Goal: Task Accomplishment & Management: Use online tool/utility

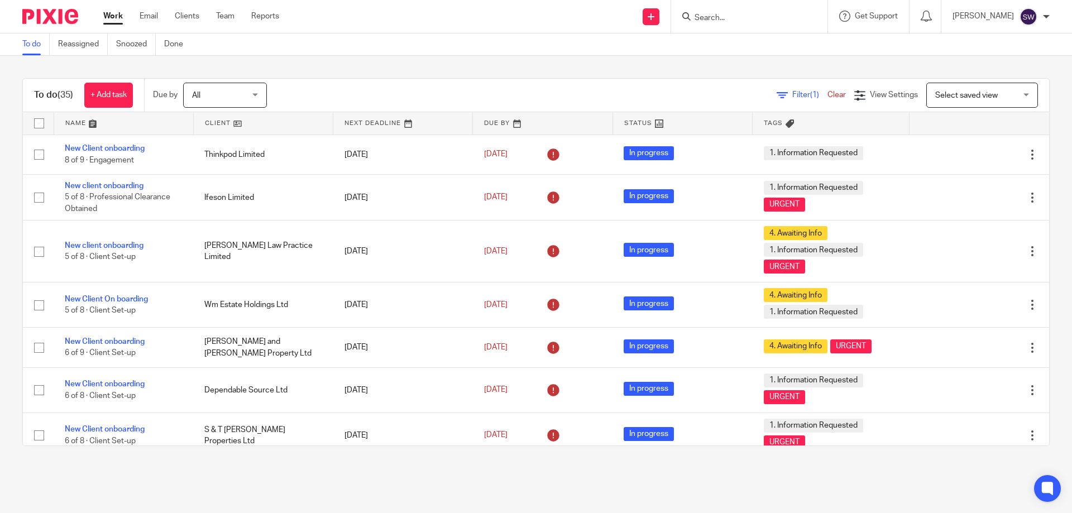
scroll to position [335, 0]
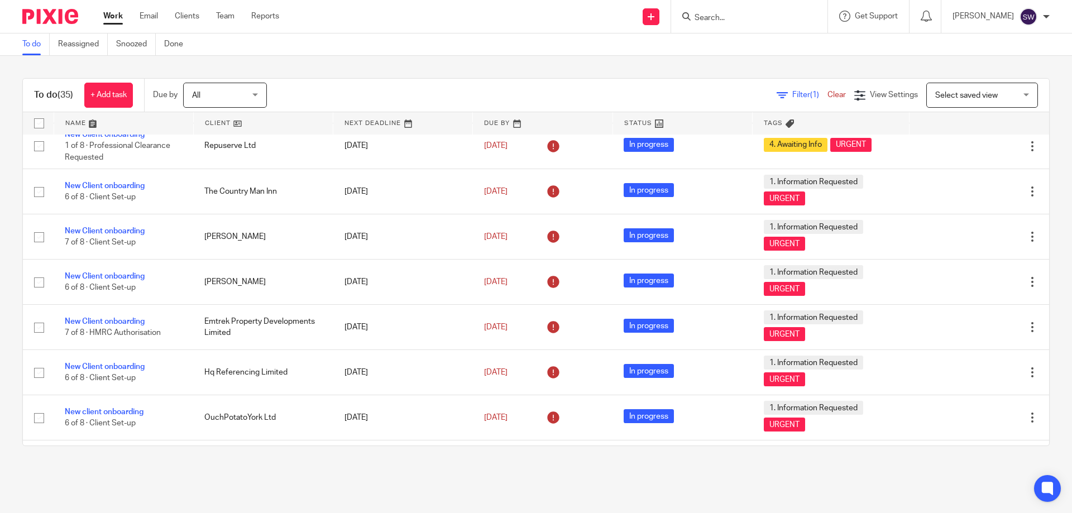
click at [741, 12] on form at bounding box center [752, 16] width 119 height 14
click at [738, 18] on input "Search" at bounding box center [743, 18] width 100 height 10
type input "thinjett"
click at [735, 45] on link at bounding box center [760, 43] width 138 height 17
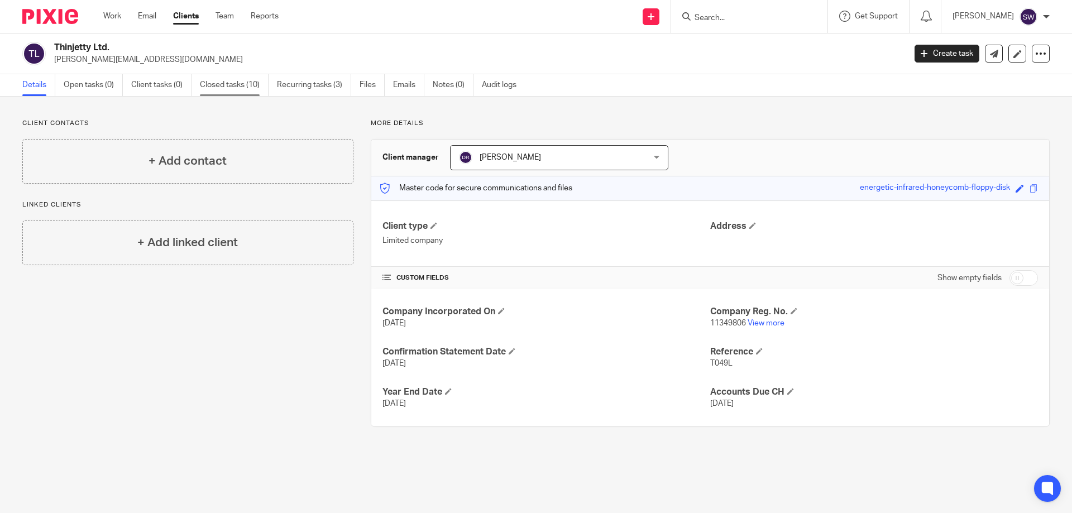
click at [239, 84] on link "Closed tasks (10)" at bounding box center [234, 85] width 69 height 22
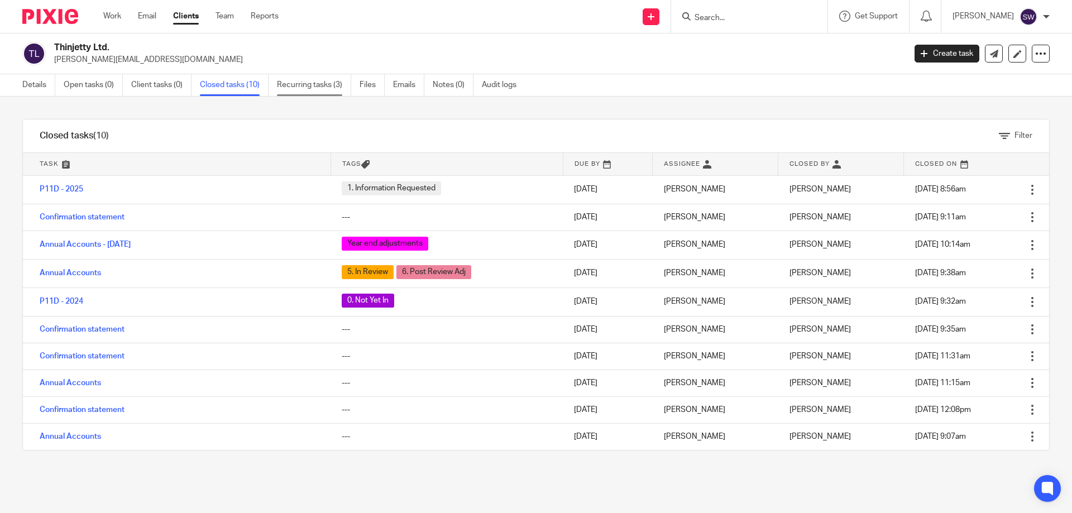
click at [324, 82] on link "Recurring tasks (3)" at bounding box center [314, 85] width 74 height 22
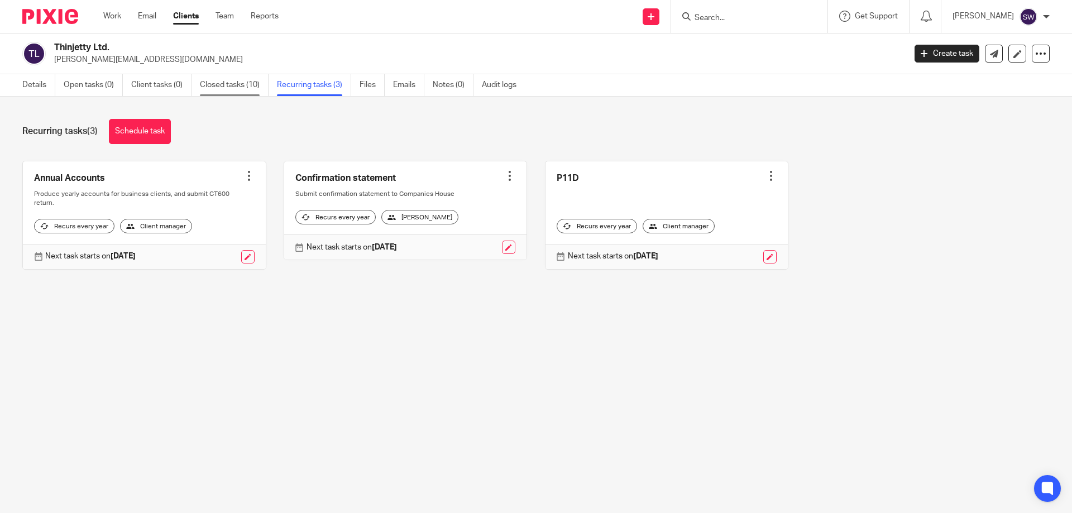
click at [228, 88] on link "Closed tasks (10)" at bounding box center [234, 85] width 69 height 22
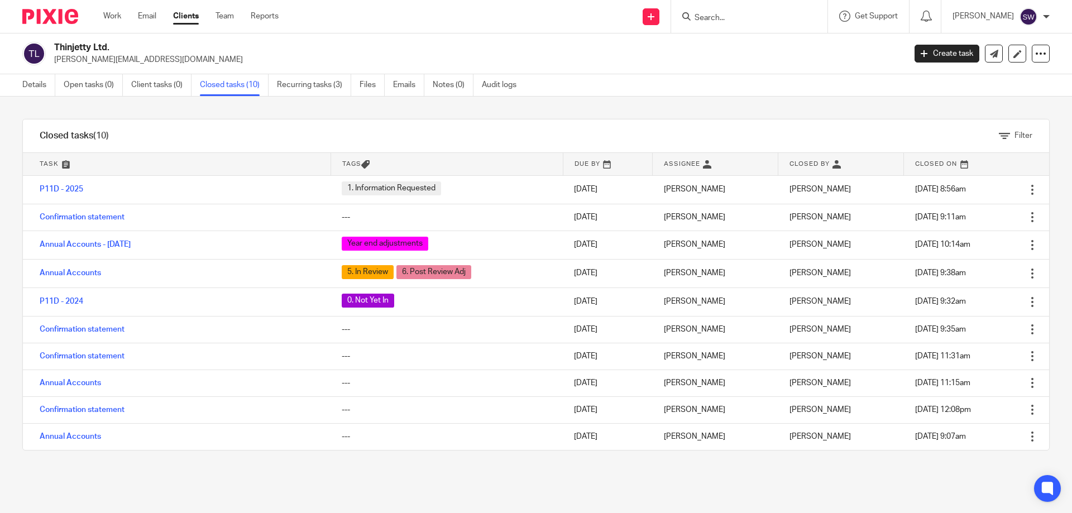
drag, startPoint x: 44, startPoint y: 88, endPoint x: 56, endPoint y: 103, distance: 19.5
click at [44, 87] on link "Details" at bounding box center [38, 85] width 33 height 22
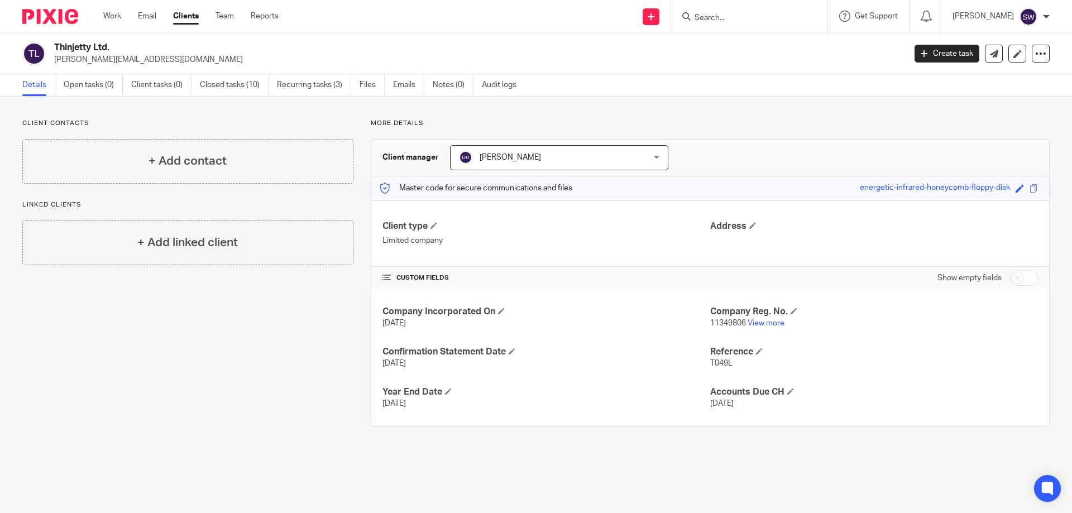
click at [738, 20] on input "Search" at bounding box center [743, 18] width 100 height 10
type input "stephen b"
click at [812, 16] on button "reset" at bounding box center [806, 14] width 11 height 11
click at [118, 17] on link "Work" at bounding box center [112, 16] width 18 height 11
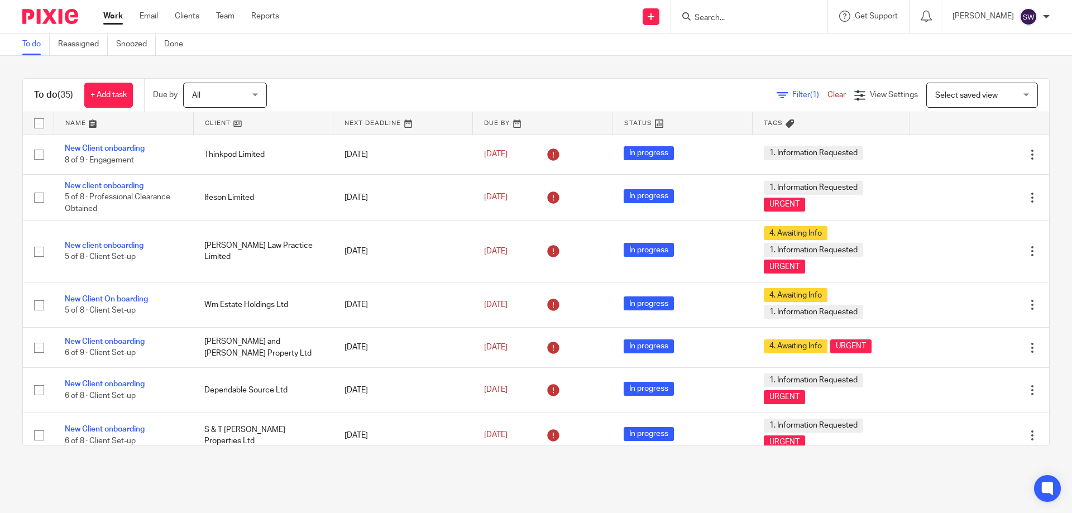
drag, startPoint x: 729, startPoint y: 11, endPoint x: 725, endPoint y: 21, distance: 10.3
click at [726, 20] on form at bounding box center [752, 16] width 119 height 14
click at [715, 22] on input "Search" at bounding box center [743, 18] width 100 height 10
type input "tinj"
click at [735, 45] on link at bounding box center [760, 43] width 138 height 17
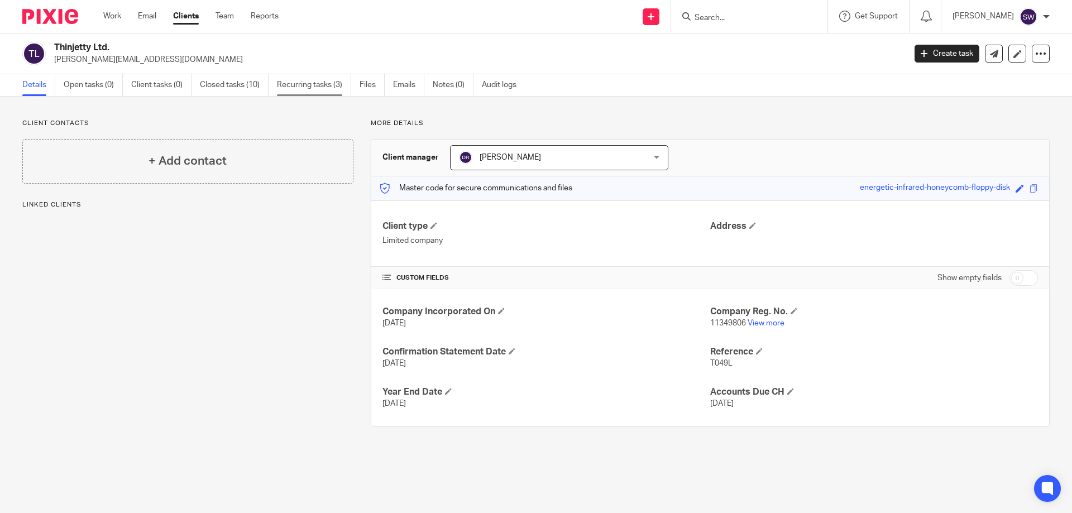
click at [296, 83] on link "Recurring tasks (3)" at bounding box center [314, 85] width 74 height 22
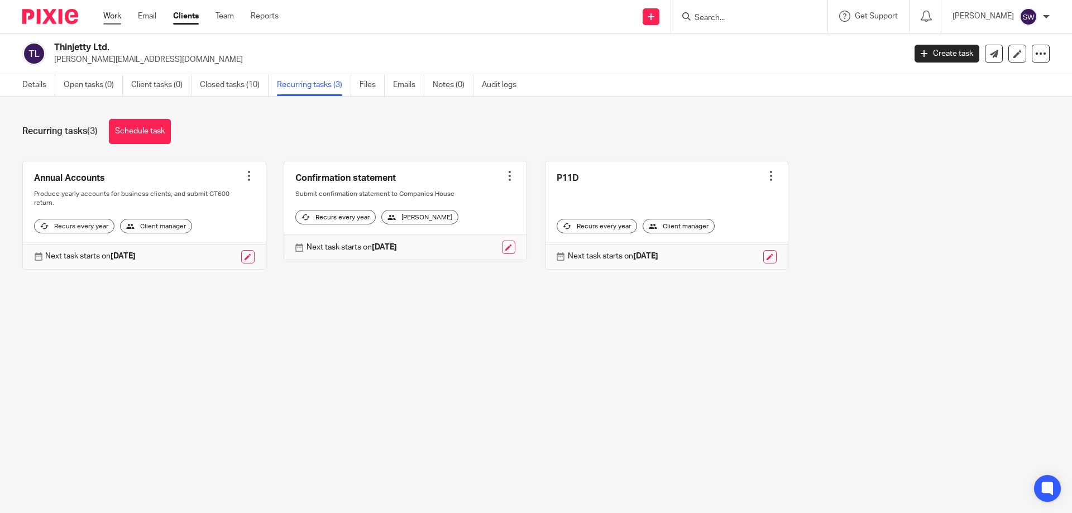
click at [119, 17] on link "Work" at bounding box center [112, 16] width 18 height 11
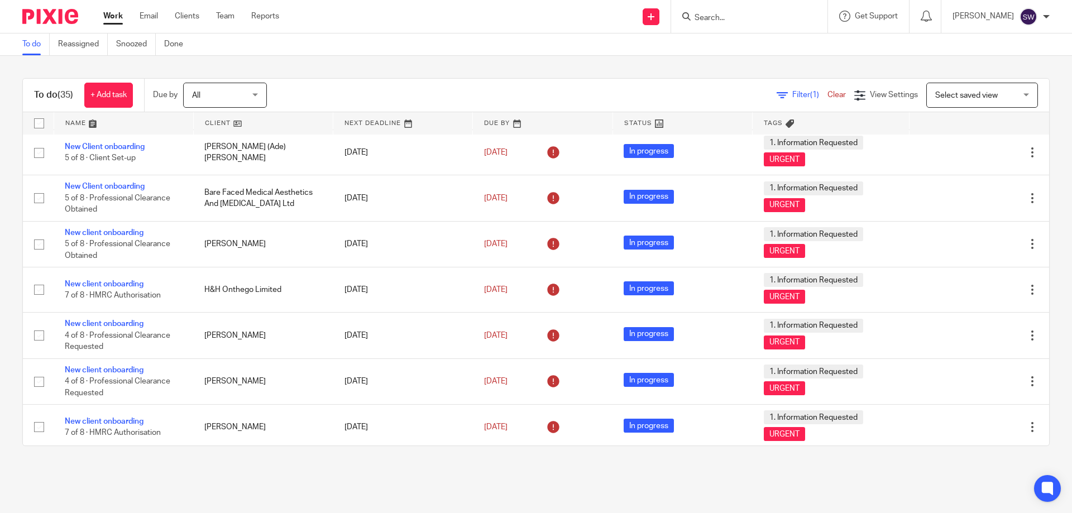
scroll to position [888, 0]
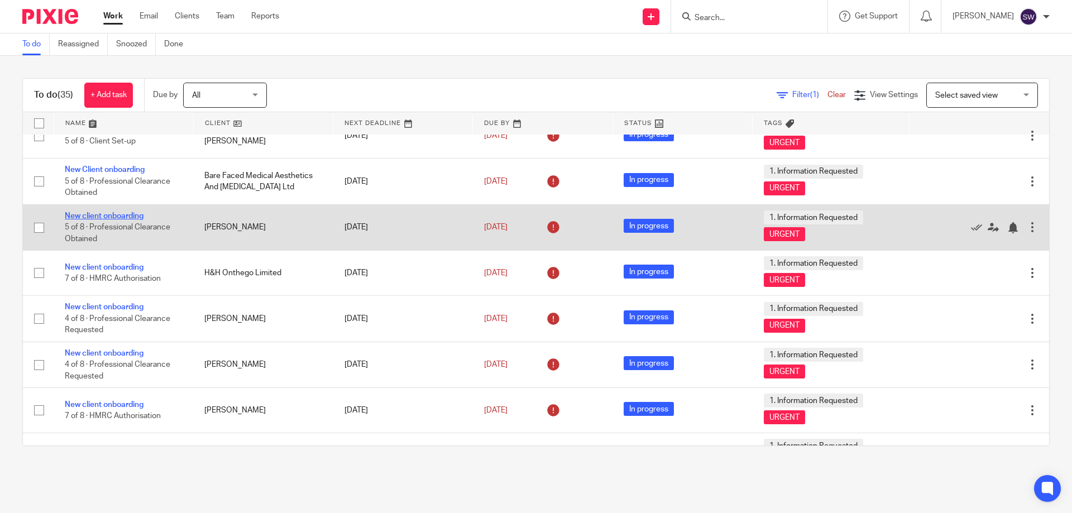
click at [96, 217] on link "New client onboarding" at bounding box center [104, 216] width 79 height 8
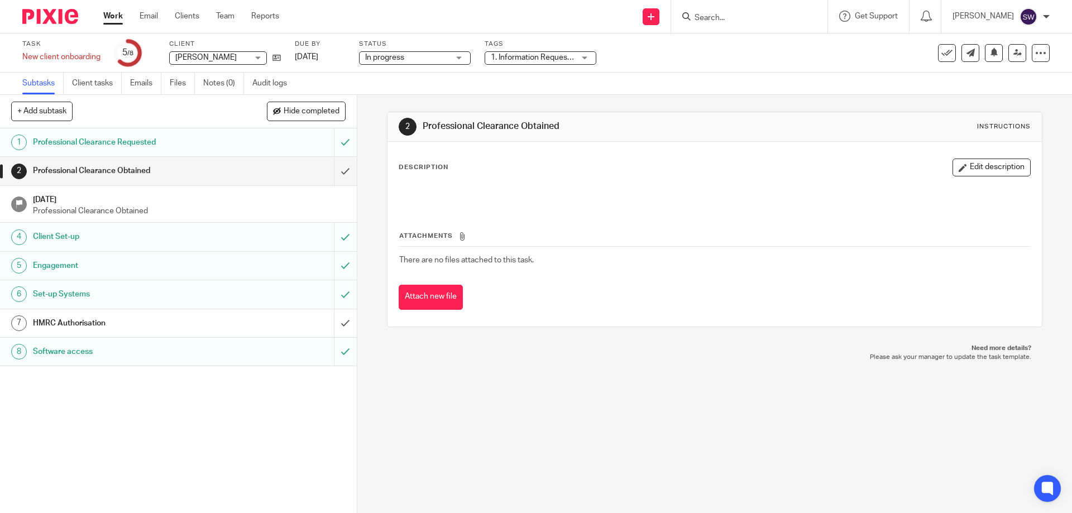
click at [233, 323] on div "HMRC Authorisation" at bounding box center [178, 323] width 290 height 17
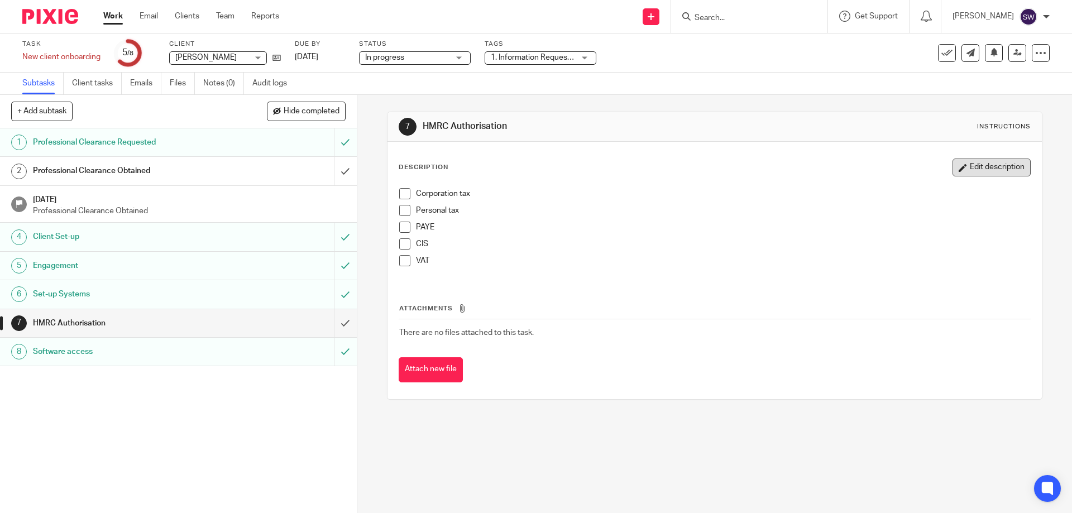
click at [978, 167] on button "Edit description" at bounding box center [991, 168] width 78 height 18
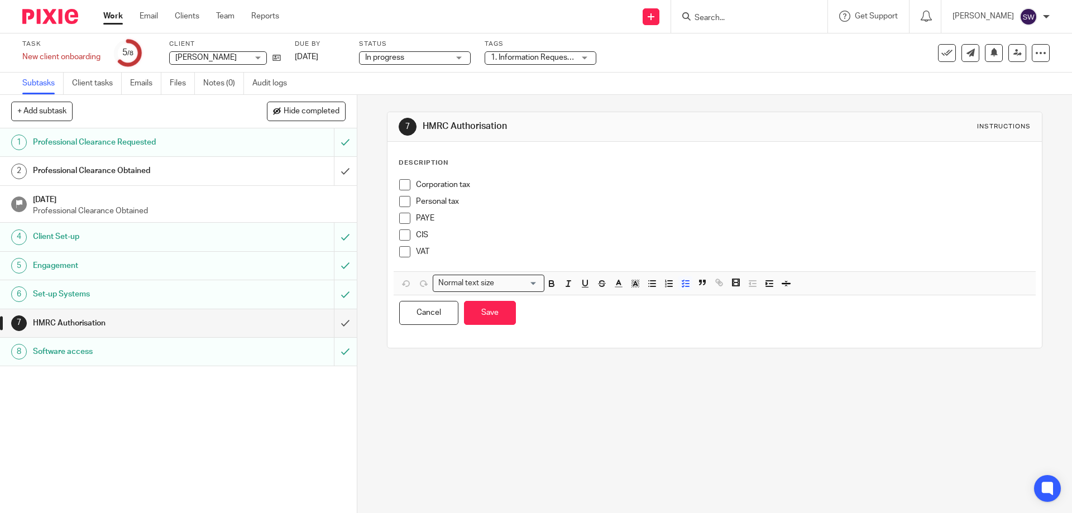
click at [416, 181] on p "Corporation tax" at bounding box center [723, 184] width 614 height 11
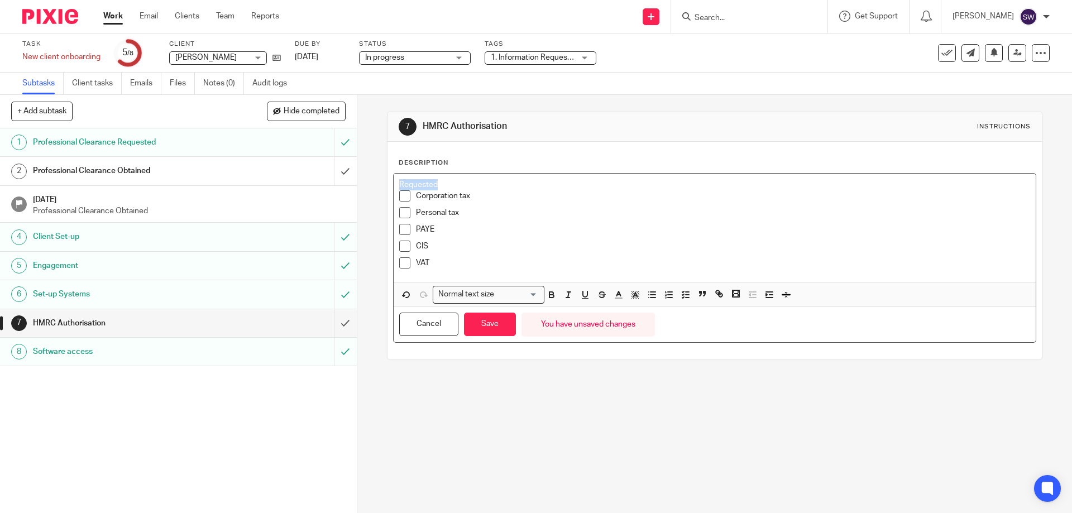
drag, startPoint x: 442, startPoint y: 183, endPoint x: 368, endPoint y: 179, distance: 73.8
click at [368, 179] on div "7 HMRC Authorisation Instructions Description Requested Corporation tax Persona…" at bounding box center [714, 304] width 715 height 418
drag, startPoint x: 553, startPoint y: 299, endPoint x: 560, endPoint y: 298, distance: 7.4
click at [557, 298] on span at bounding box center [575, 296] width 67 height 17
click at [578, 300] on button "button" at bounding box center [585, 295] width 14 height 14
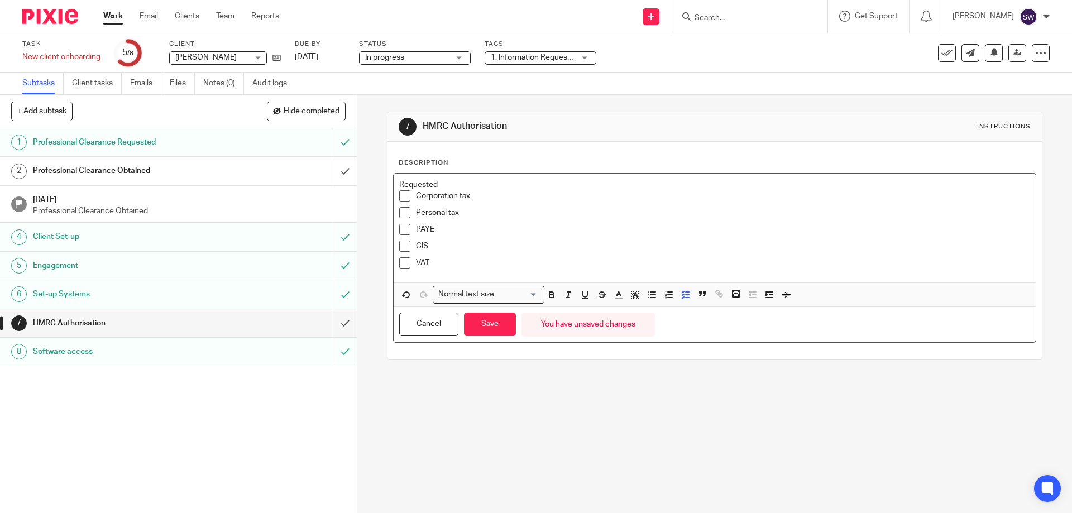
click at [452, 245] on p "CIS" at bounding box center [723, 246] width 614 height 11
drag, startPoint x: 435, startPoint y: 266, endPoint x: 387, endPoint y: 173, distance: 104.4
click at [387, 173] on div "Description Requested Corporation tax Personal tax PAYE CIS VAT Normal text siz…" at bounding box center [714, 251] width 654 height 218
click at [542, 246] on p "CIS" at bounding box center [723, 246] width 614 height 11
drag, startPoint x: 443, startPoint y: 181, endPoint x: 347, endPoint y: 183, distance: 96.0
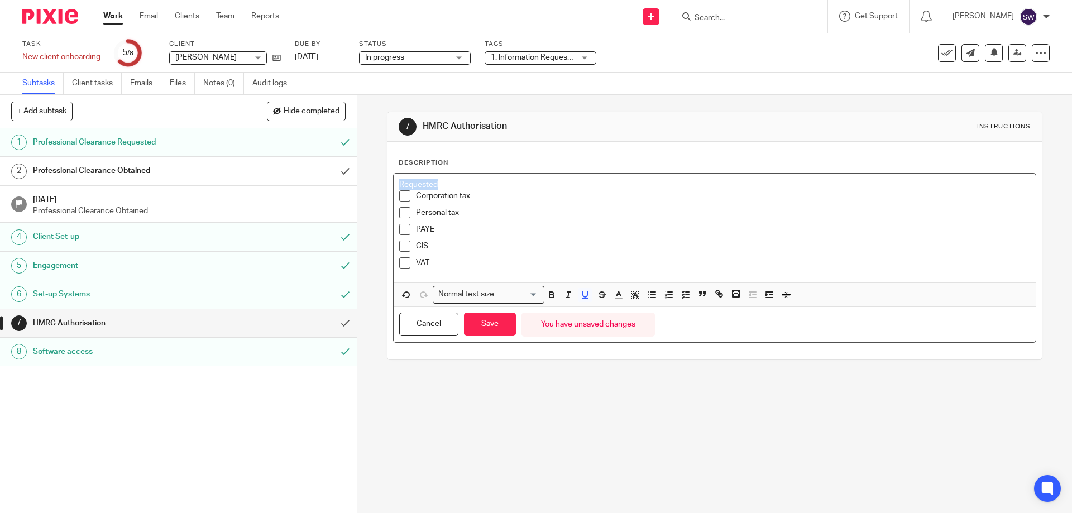
click at [347, 183] on div "+ Add subtask Hide completed Cancel + Add 1 Professional Clearance Requested 2 …" at bounding box center [536, 304] width 1072 height 418
drag, startPoint x: 549, startPoint y: 294, endPoint x: 537, endPoint y: 280, distance: 19.0
click at [549, 294] on icon "button" at bounding box center [552, 295] width 10 height 10
click at [432, 246] on p "CIS" at bounding box center [723, 246] width 614 height 11
click at [404, 293] on icon "button" at bounding box center [406, 295] width 10 height 10
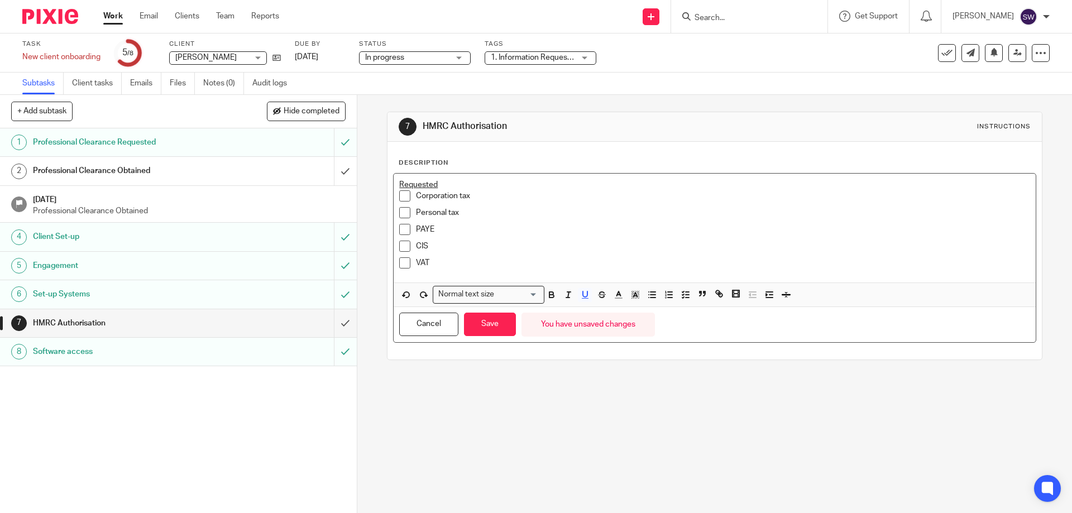
click at [452, 261] on p "VAT" at bounding box center [723, 262] width 614 height 11
drag, startPoint x: 429, startPoint y: 257, endPoint x: 397, endPoint y: 179, distance: 84.9
click at [397, 179] on div "Requested Corporation tax Personal tax PAYE CIS VAT" at bounding box center [714, 228] width 641 height 109
copy div "Requested Corporation tax Personal tax PAYE CIS VAT"
click at [437, 267] on p "VAT" at bounding box center [723, 262] width 614 height 11
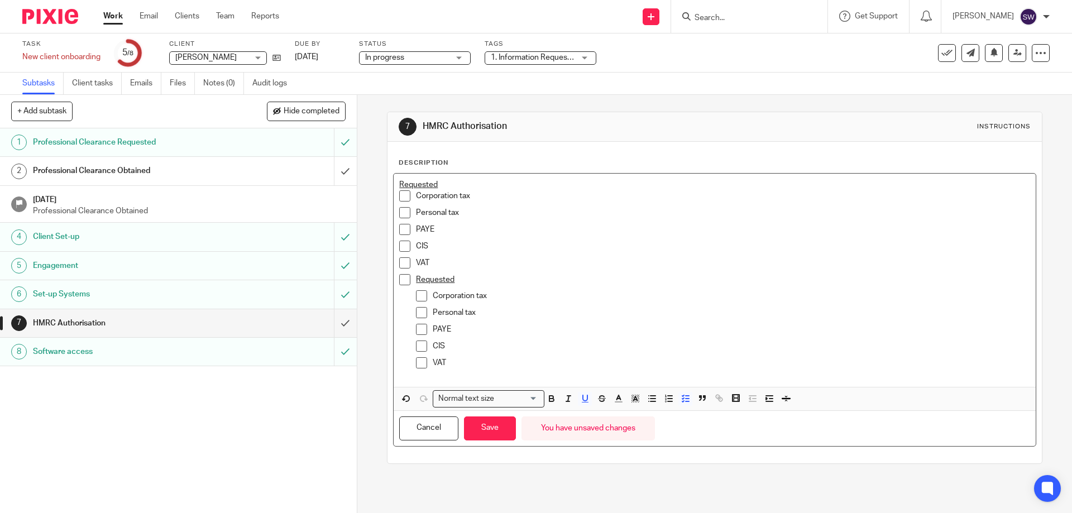
click at [409, 277] on li "Requested Corporation tax Personal tax PAYE CIS VAT" at bounding box center [714, 326] width 630 height 104
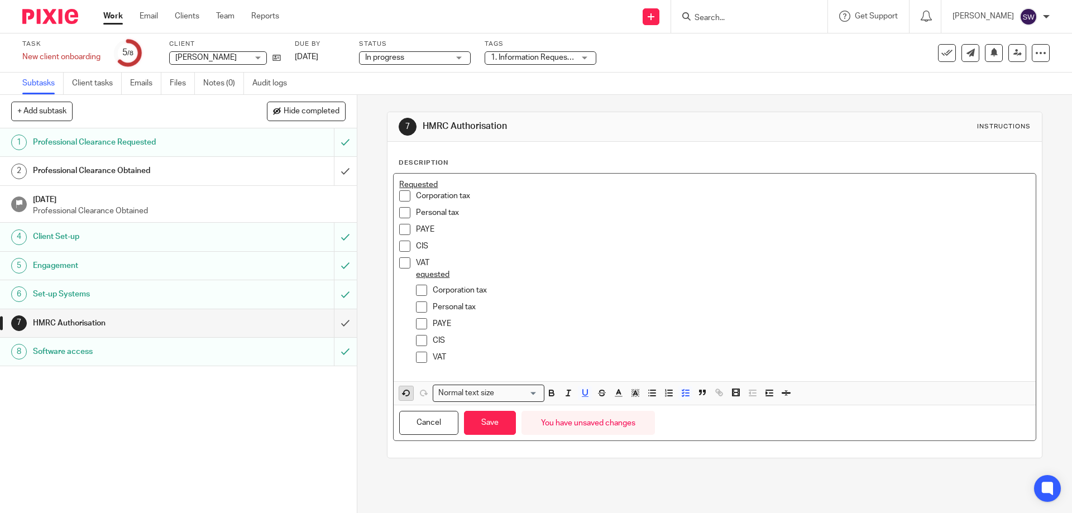
click at [401, 395] on icon "button" at bounding box center [406, 393] width 10 height 10
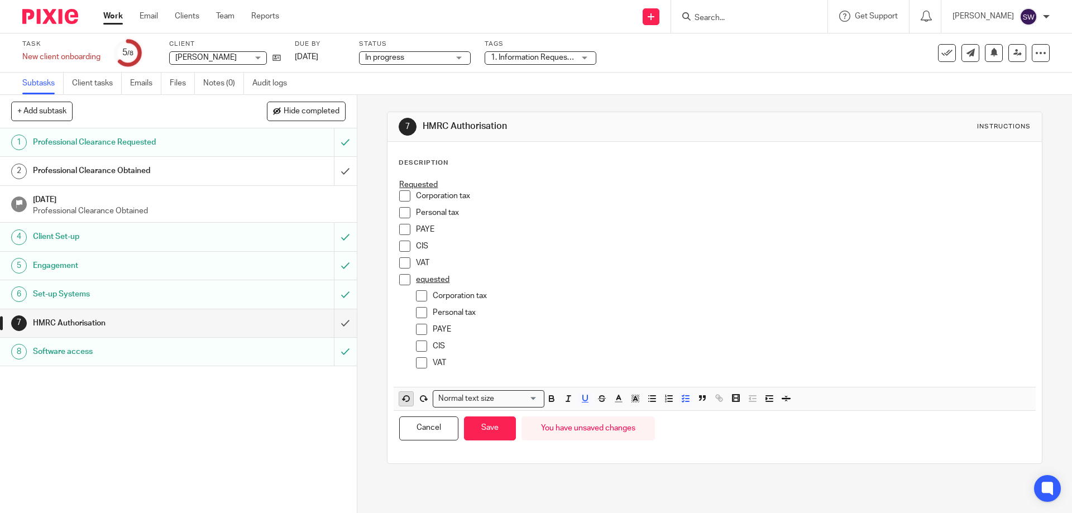
click at [401, 395] on icon "button" at bounding box center [406, 399] width 10 height 10
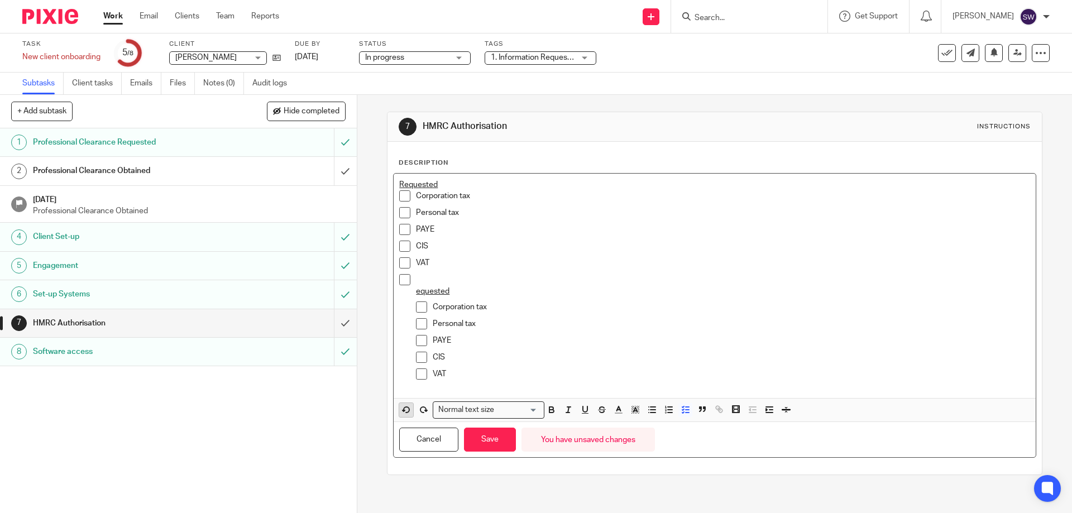
click at [401, 395] on div "Requested Corporation tax Personal tax PAYE CIS VAT equested Corporation tax Pe…" at bounding box center [714, 286] width 641 height 224
click at [401, 409] on icon "button" at bounding box center [406, 410] width 10 height 10
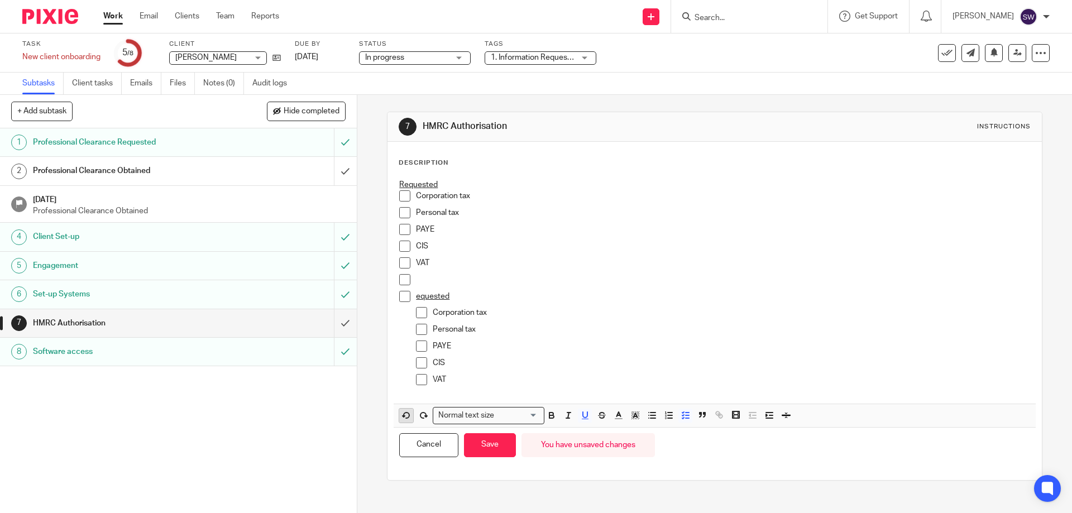
click at [401, 409] on button "button" at bounding box center [406, 416] width 14 height 14
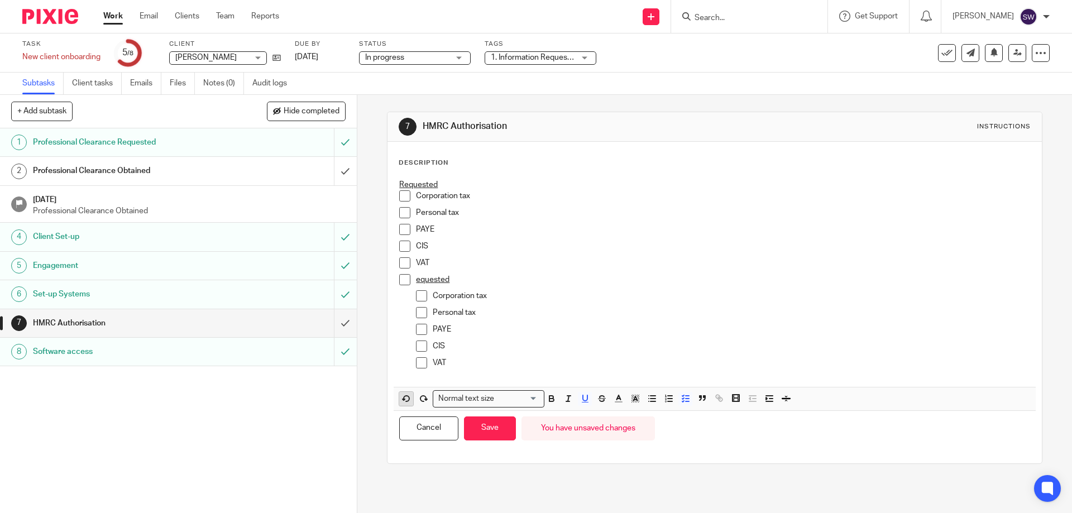
click at [401, 409] on div "Normal text size Loading... Remove Edit Insert new video Copy and paste the vid…" at bounding box center [714, 399] width 641 height 24
click at [403, 400] on polygon "button" at bounding box center [404, 399] width 2 height 1
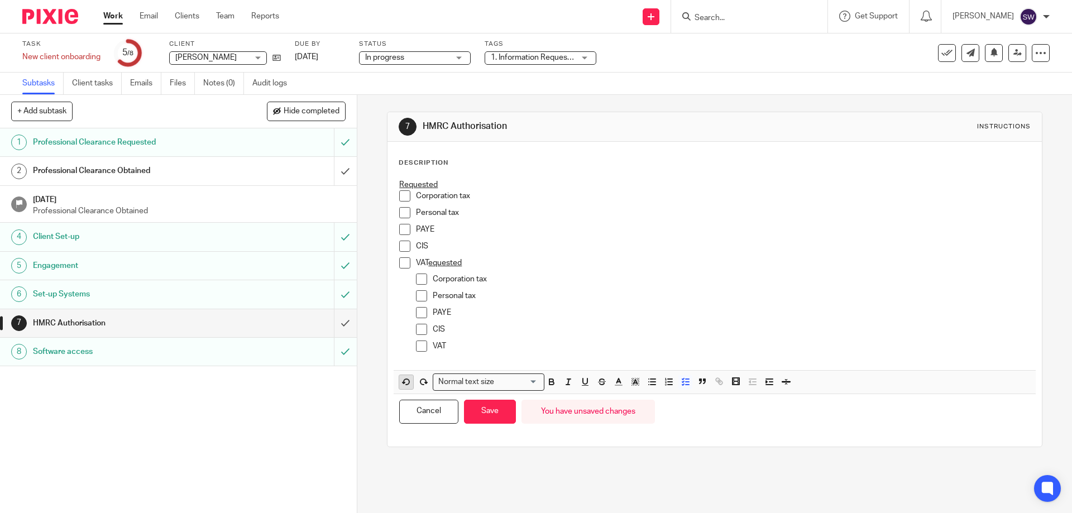
click at [400, 400] on button "Cancel" at bounding box center [428, 412] width 59 height 24
click at [403, 384] on polygon "button" at bounding box center [404, 382] width 2 height 1
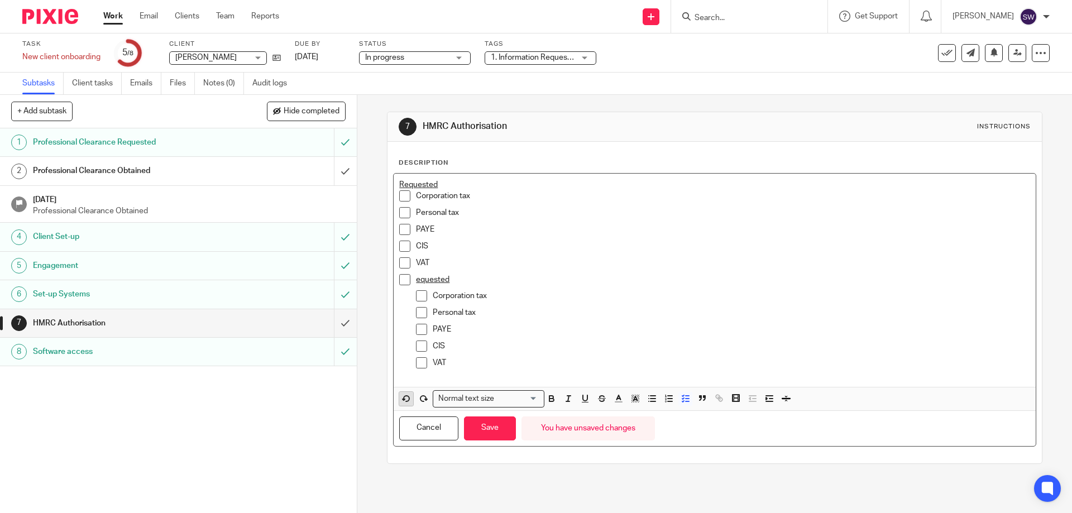
click at [400, 384] on div "Requested Corporation tax Personal tax PAYE CIS VAT equested Corporation tax Pe…" at bounding box center [714, 280] width 641 height 213
click at [404, 396] on icon "button" at bounding box center [407, 399] width 6 height 6
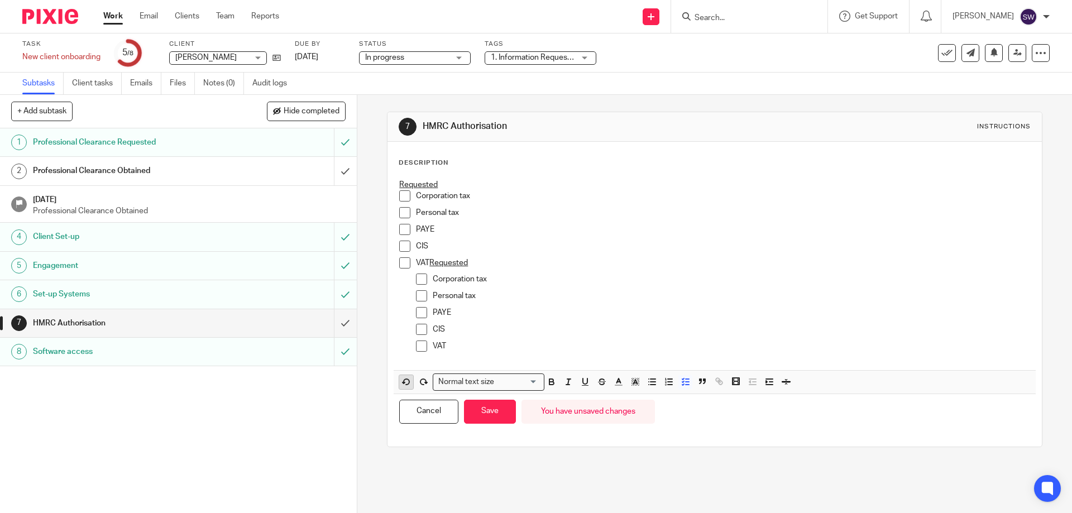
click at [404, 396] on div "Cancel Save You have unsaved changes" at bounding box center [714, 411] width 641 height 35
click at [402, 380] on icon "button" at bounding box center [406, 382] width 10 height 10
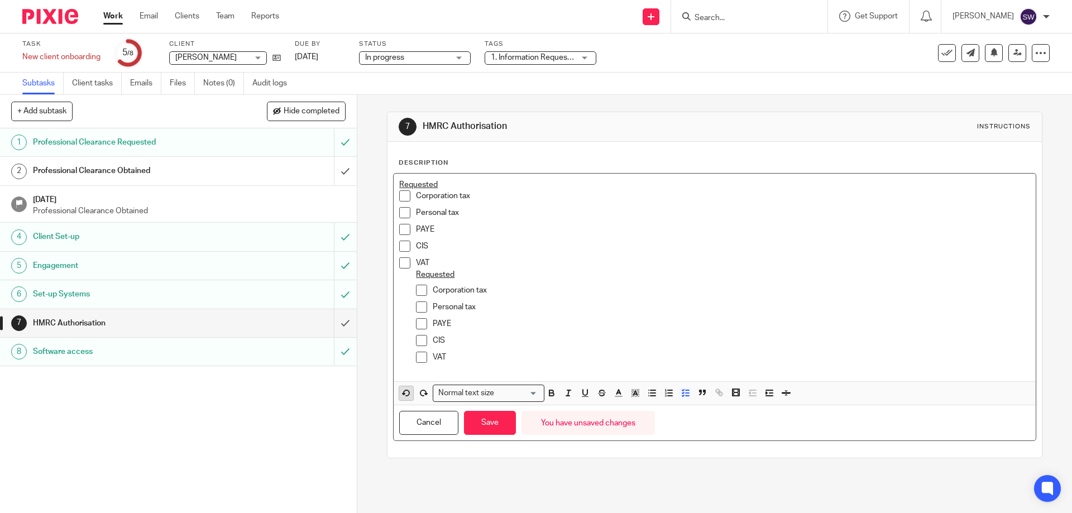
click at [402, 380] on div "Requested Corporation tax Personal tax PAYE CIS VAT Requested Corporation tax P…" at bounding box center [714, 278] width 641 height 208
click at [404, 395] on icon "button" at bounding box center [406, 393] width 10 height 10
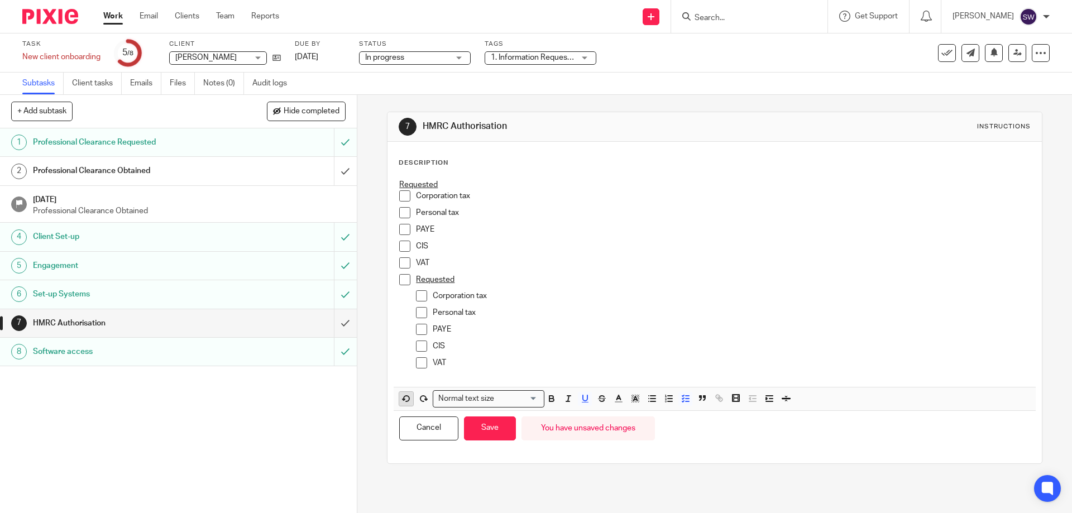
click at [404, 394] on icon "button" at bounding box center [406, 399] width 10 height 10
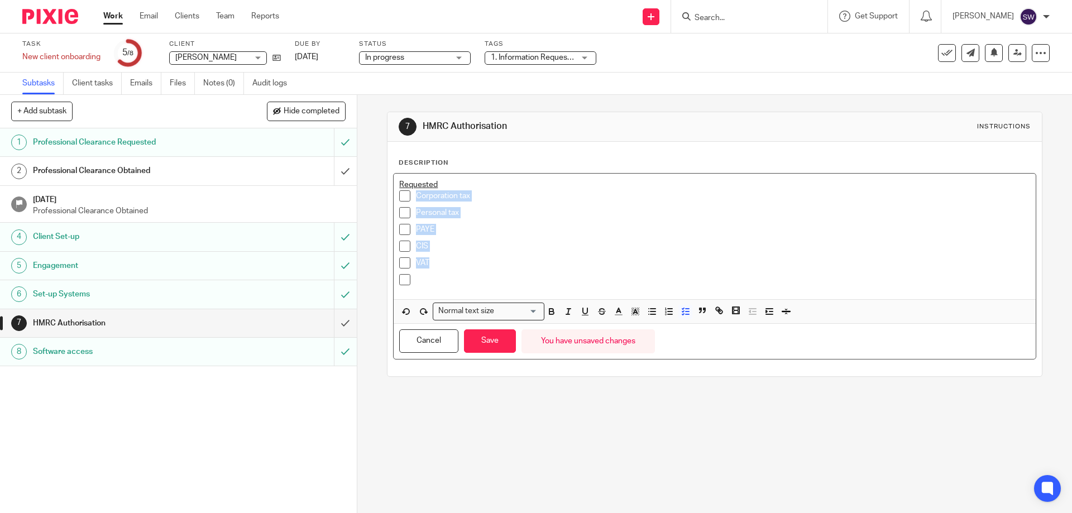
drag, startPoint x: 441, startPoint y: 262, endPoint x: 401, endPoint y: 195, distance: 77.6
click at [401, 195] on ul "Corporation tax Personal tax PAYE CIS VAT" at bounding box center [714, 240] width 630 height 100
copy ul "Corporation tax Personal tax PAYE CIS VAT"
click at [420, 278] on p at bounding box center [723, 279] width 614 height 11
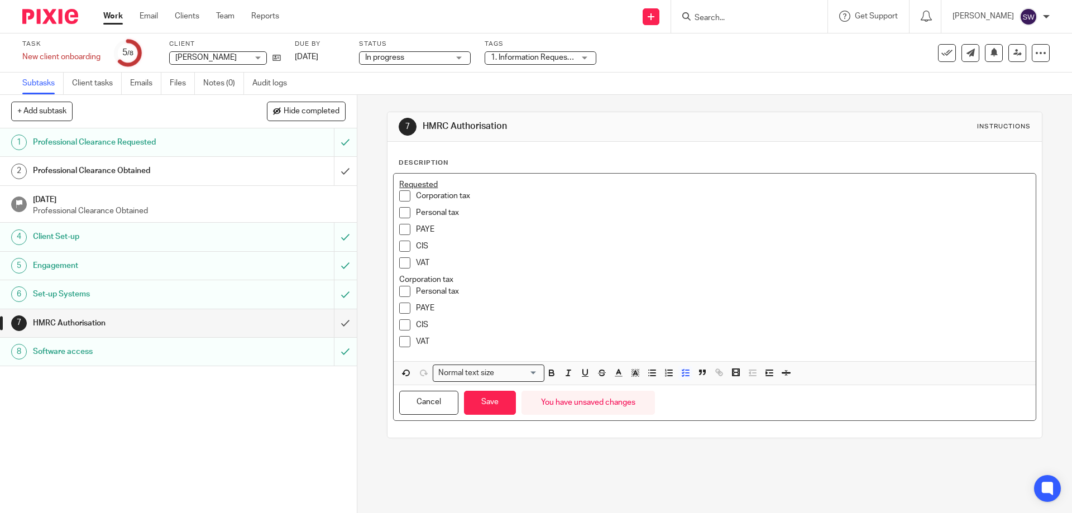
click at [440, 266] on p "VAT" at bounding box center [723, 262] width 614 height 11
click at [395, 279] on div "Requested Corporation tax Personal tax PAYE CIS VAT Corporation tax Personal ta…" at bounding box center [714, 268] width 641 height 188
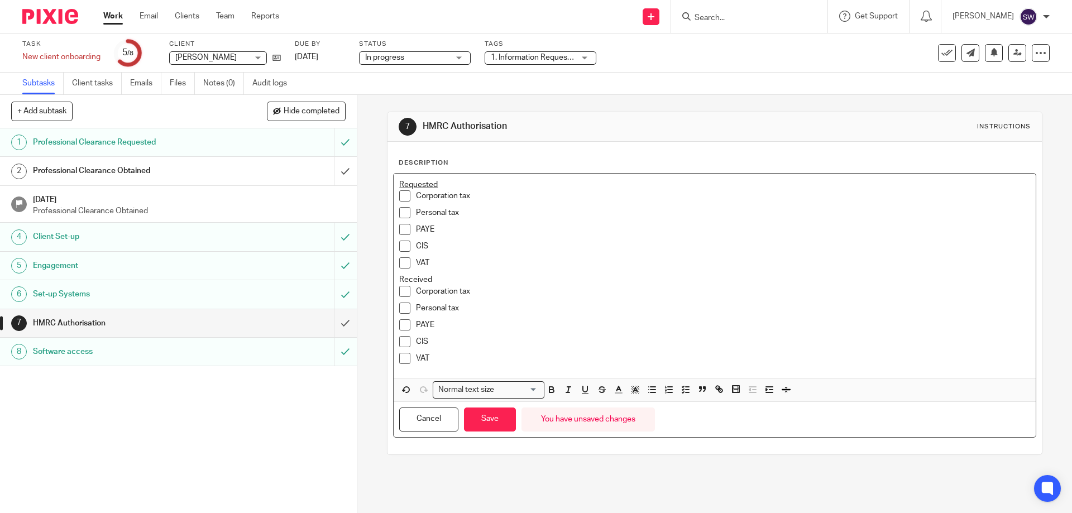
drag, startPoint x: 429, startPoint y: 279, endPoint x: 371, endPoint y: 284, distance: 58.3
click at [371, 284] on div "7 HMRC Authorisation Instructions Description Requested Corporation tax Persona…" at bounding box center [714, 304] width 715 height 418
drag, startPoint x: 550, startPoint y: 393, endPoint x: 564, endPoint y: 392, distance: 14.5
click at [552, 392] on icon "button" at bounding box center [552, 390] width 10 height 10
drag, startPoint x: 581, startPoint y: 391, endPoint x: 568, endPoint y: 375, distance: 20.7
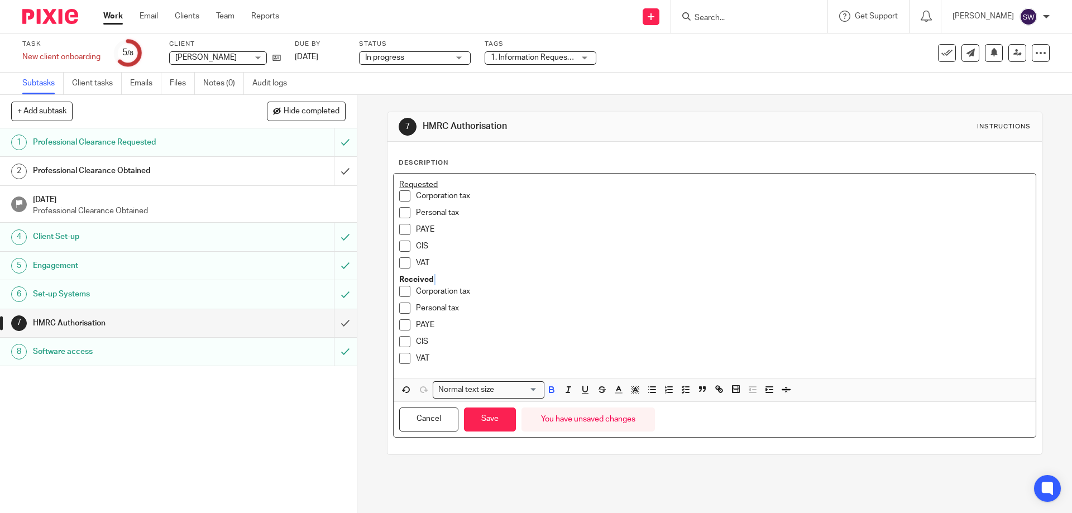
click at [581, 390] on icon "button" at bounding box center [585, 390] width 10 height 10
click at [468, 320] on p "PAYE" at bounding box center [723, 324] width 614 height 11
click at [400, 214] on span at bounding box center [404, 212] width 11 height 11
click at [480, 421] on button "Save" at bounding box center [490, 420] width 52 height 24
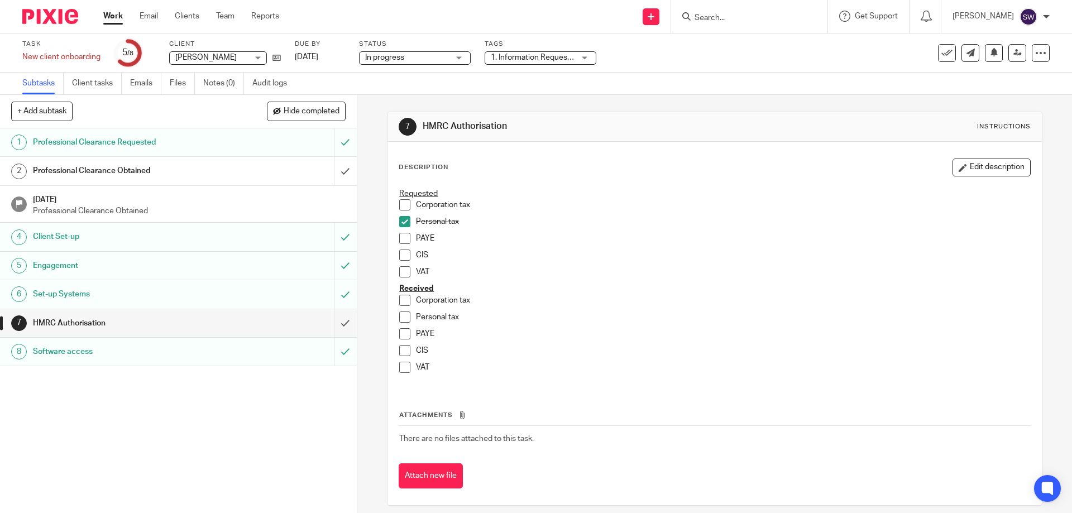
click at [116, 15] on link "Work" at bounding box center [113, 16] width 20 height 11
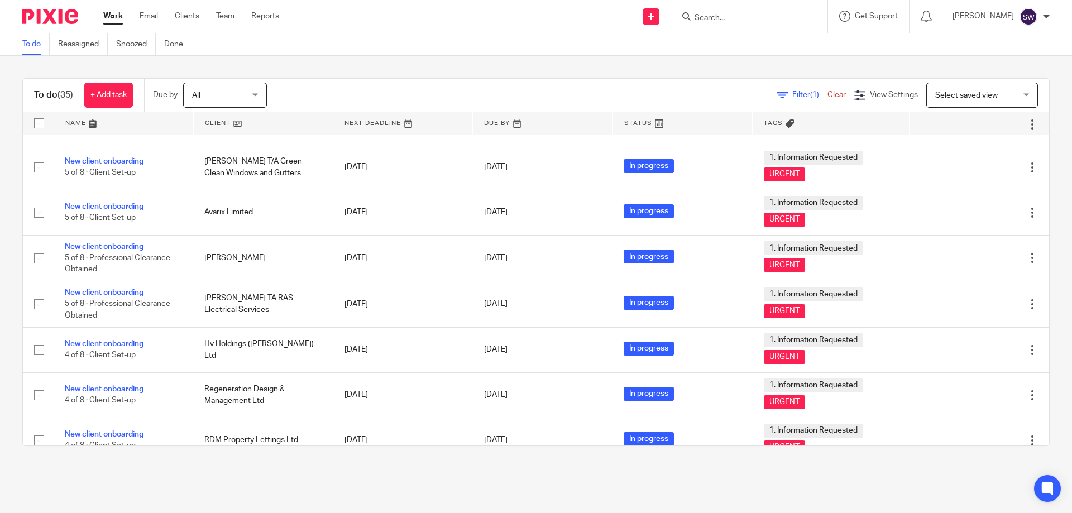
scroll to position [1279, 0]
